Goal: Navigation & Orientation: Go to known website

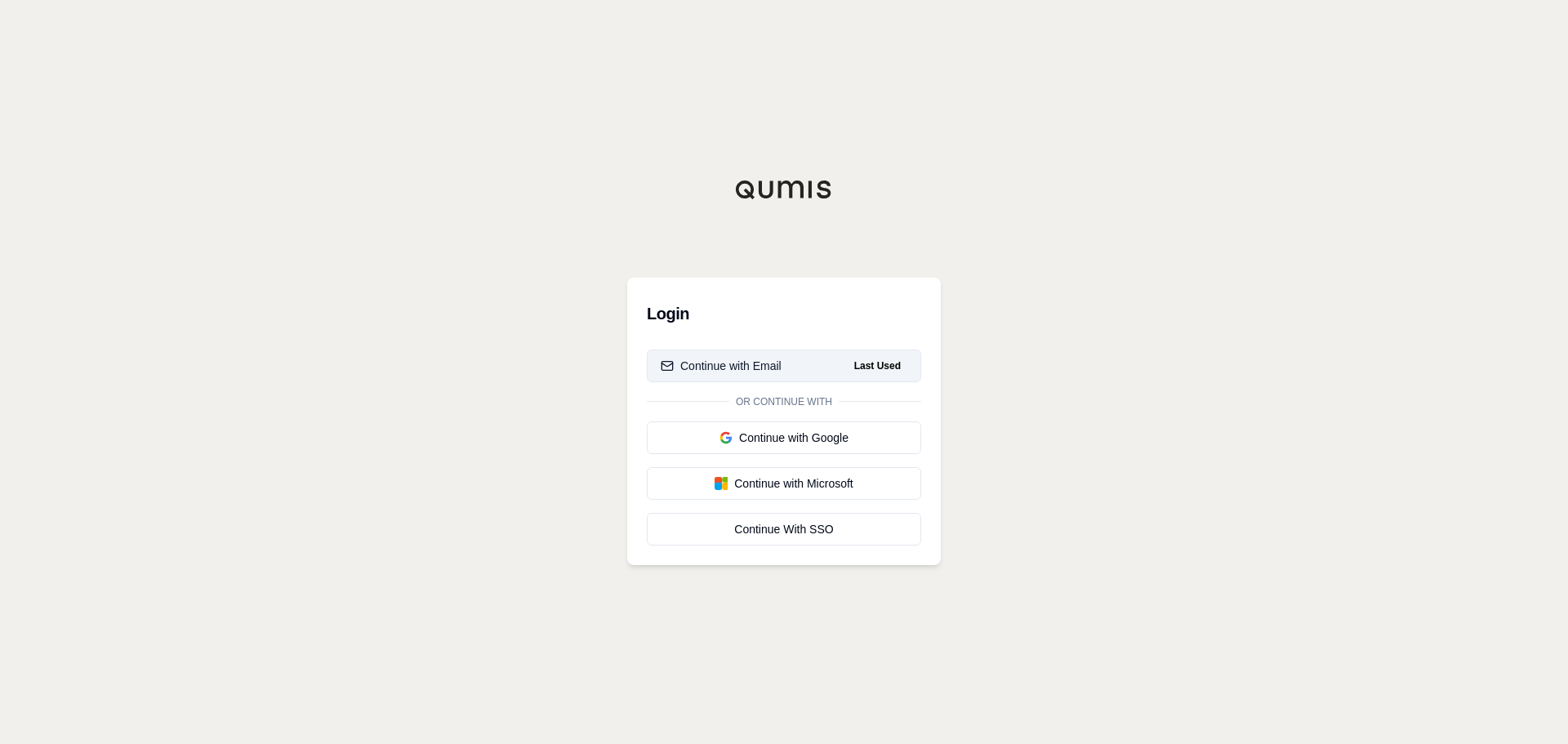
click at [814, 365] on button "Continue with Email Last Used" at bounding box center [784, 366] width 274 height 32
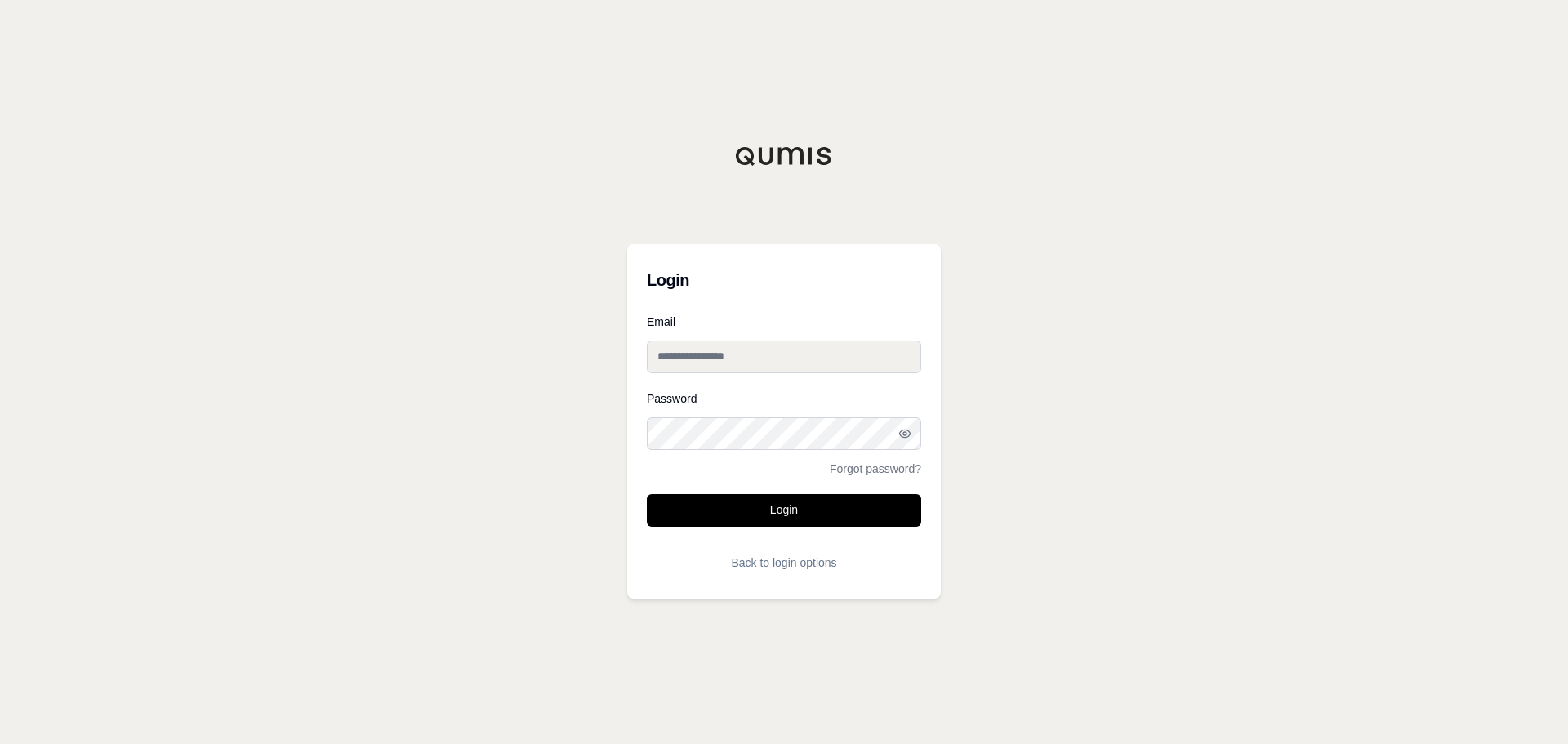
type input "**********"
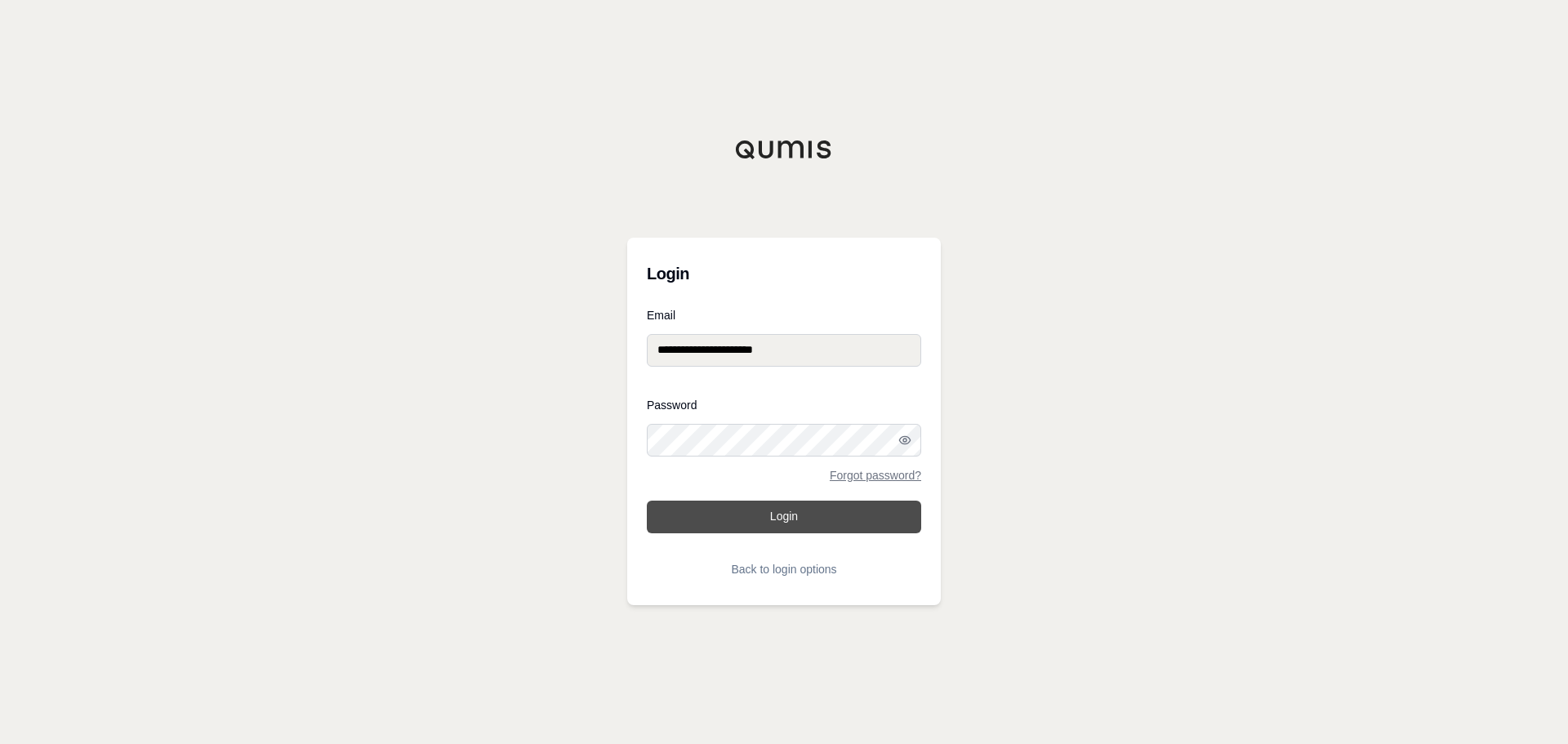
click at [850, 522] on button "Login" at bounding box center [784, 517] width 274 height 32
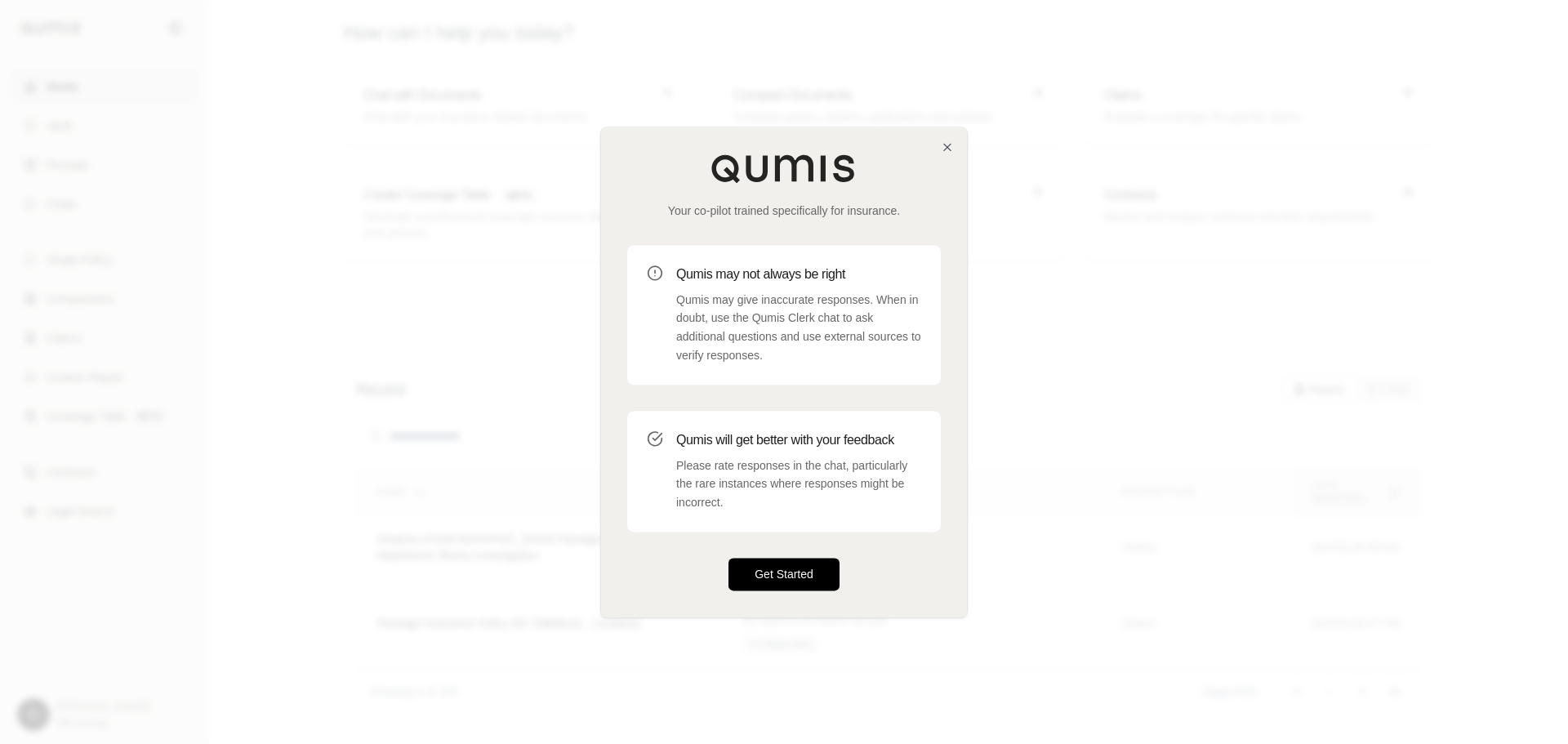
click at [816, 577] on button "Get Started" at bounding box center [784, 574] width 111 height 32
